Goal: Information Seeking & Learning: Learn about a topic

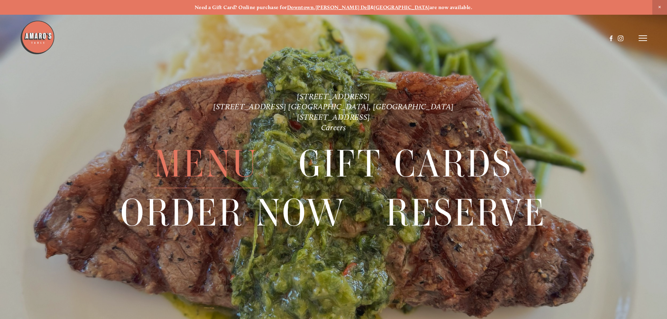
click at [207, 157] on span "Menu" at bounding box center [206, 164] width 104 height 48
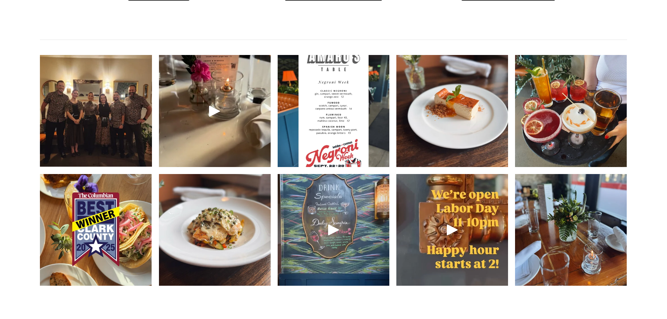
scroll to position [1085, 0]
click at [83, 134] on img at bounding box center [95, 111] width 149 height 112
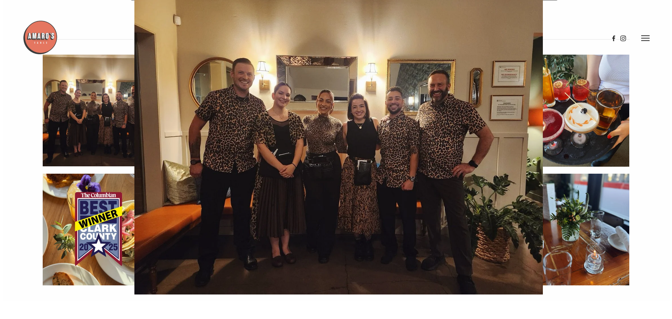
scroll to position [1067, 0]
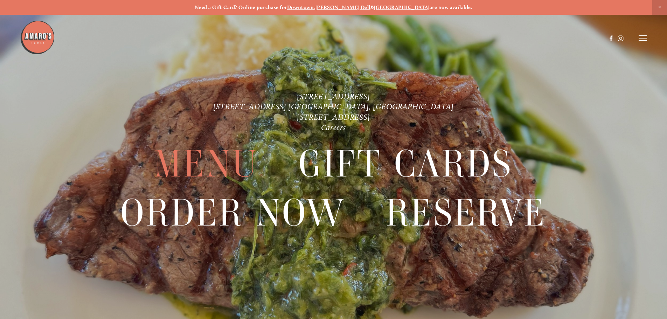
click at [192, 168] on span "Menu" at bounding box center [206, 164] width 104 height 48
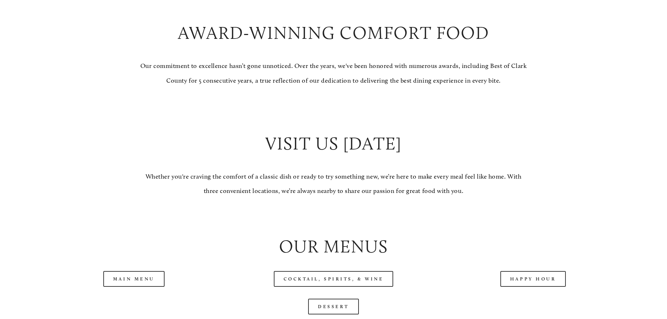
scroll to position [770, 0]
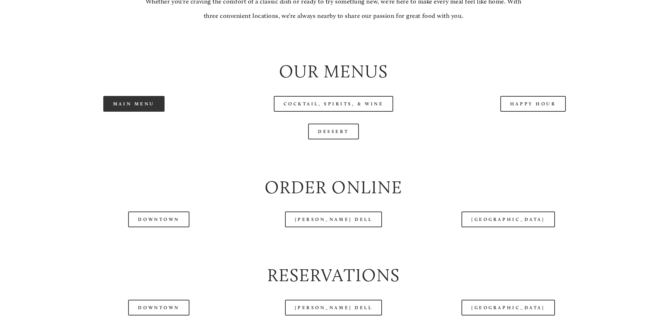
click at [122, 112] on link "Main Menu" at bounding box center [133, 104] width 61 height 16
